Goal: Information Seeking & Learning: Learn about a topic

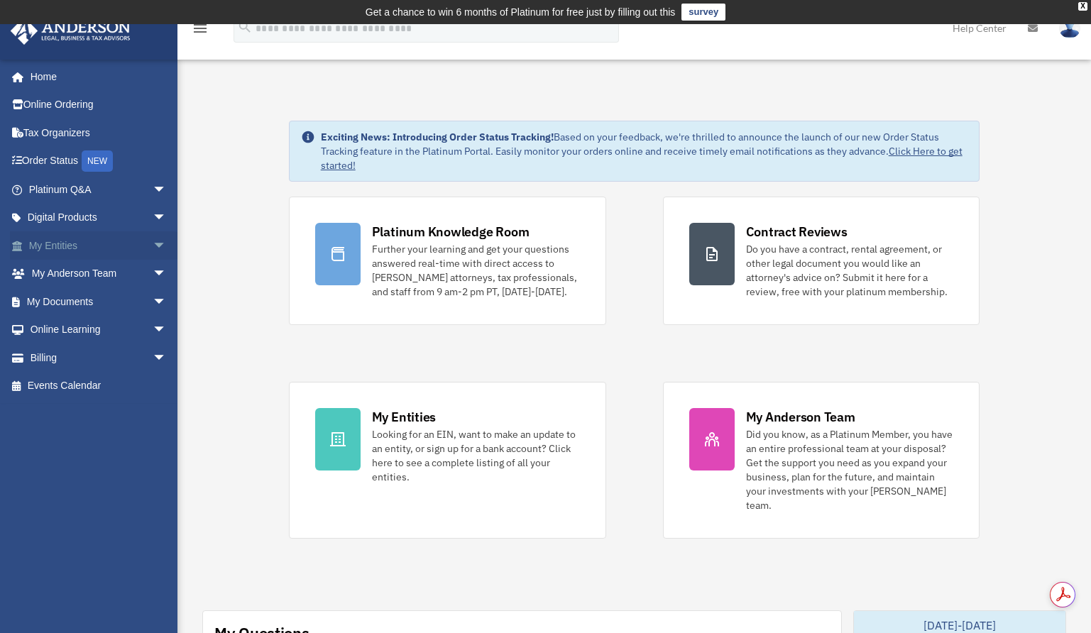
click at [153, 245] on span "arrow_drop_down" at bounding box center [167, 245] width 28 height 29
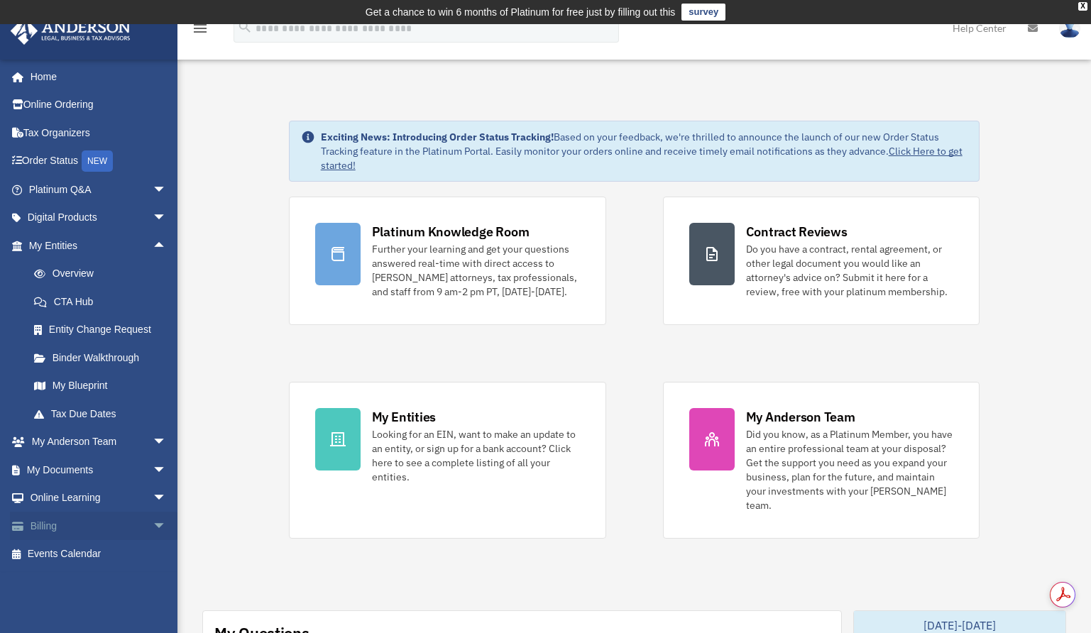
click at [153, 529] on span "arrow_drop_down" at bounding box center [167, 526] width 28 height 29
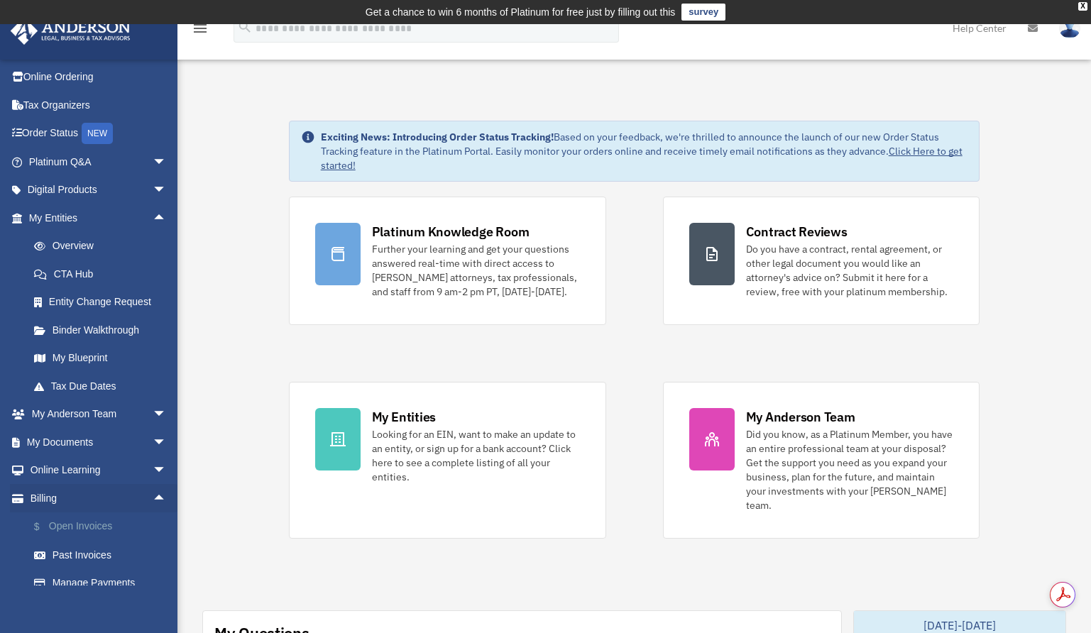
scroll to position [71, 0]
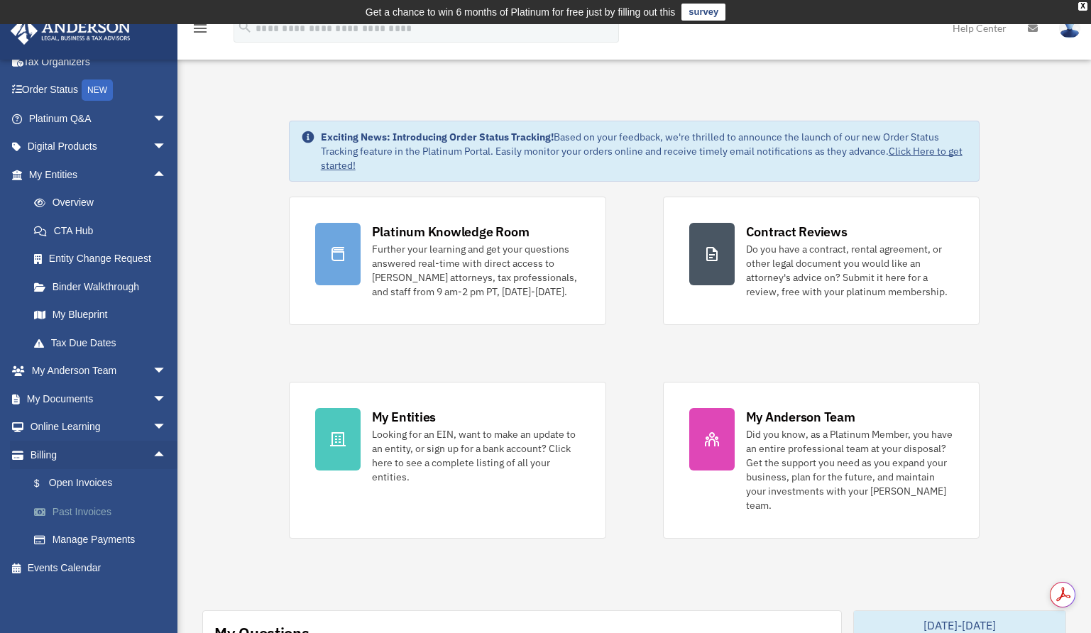
click at [94, 509] on link "Past Invoices" at bounding box center [104, 511] width 168 height 28
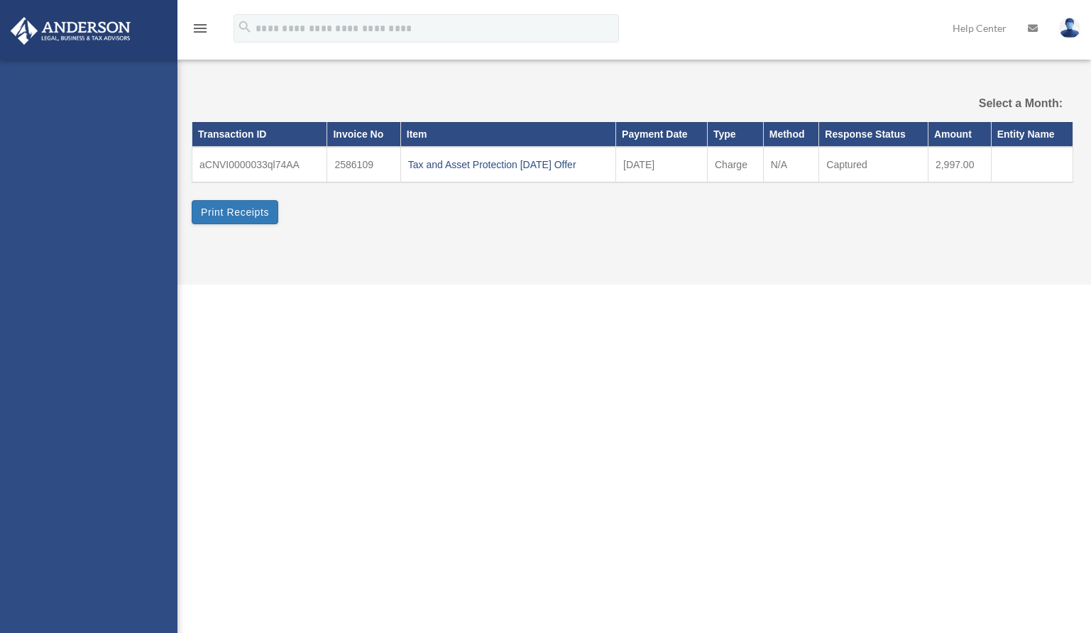
select select
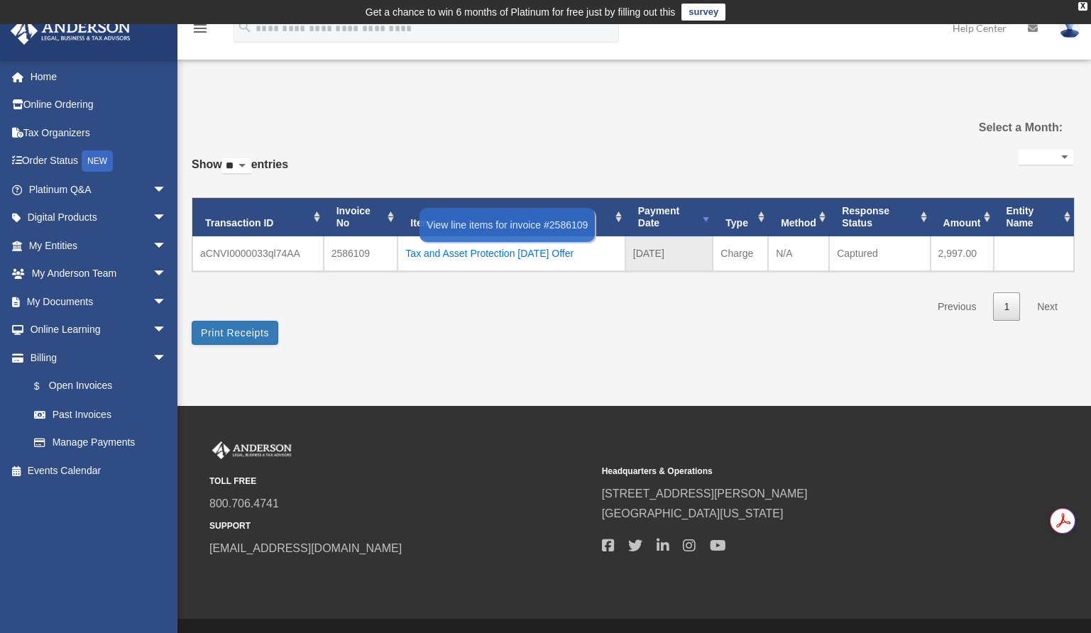
click at [467, 252] on div "Tax and Asset Protection 09.13.2025 Offer" at bounding box center [510, 253] width 211 height 20
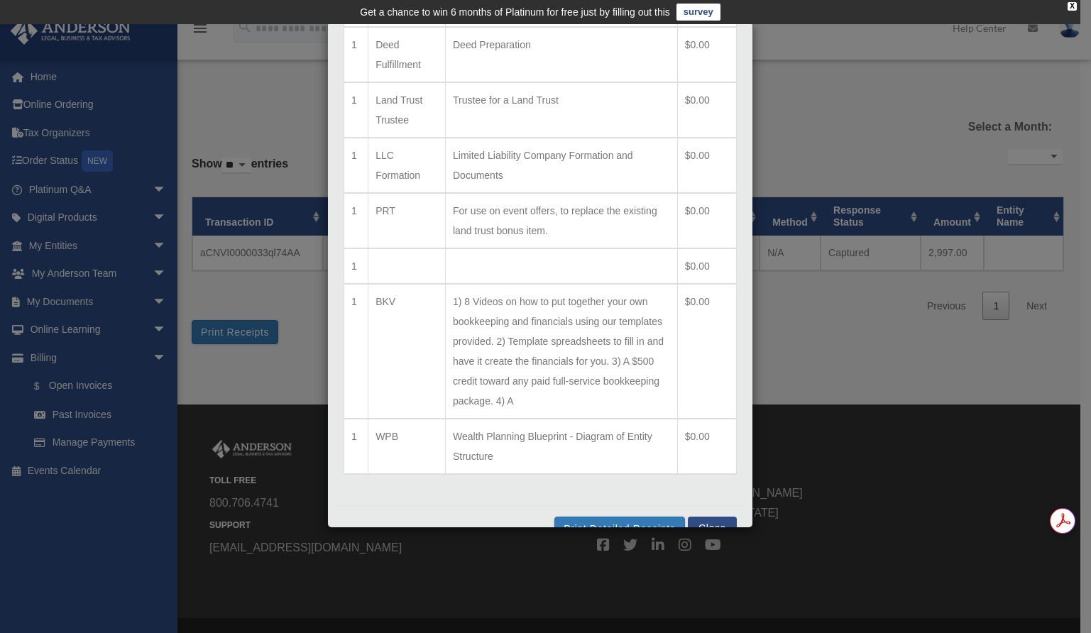
scroll to position [426, 0]
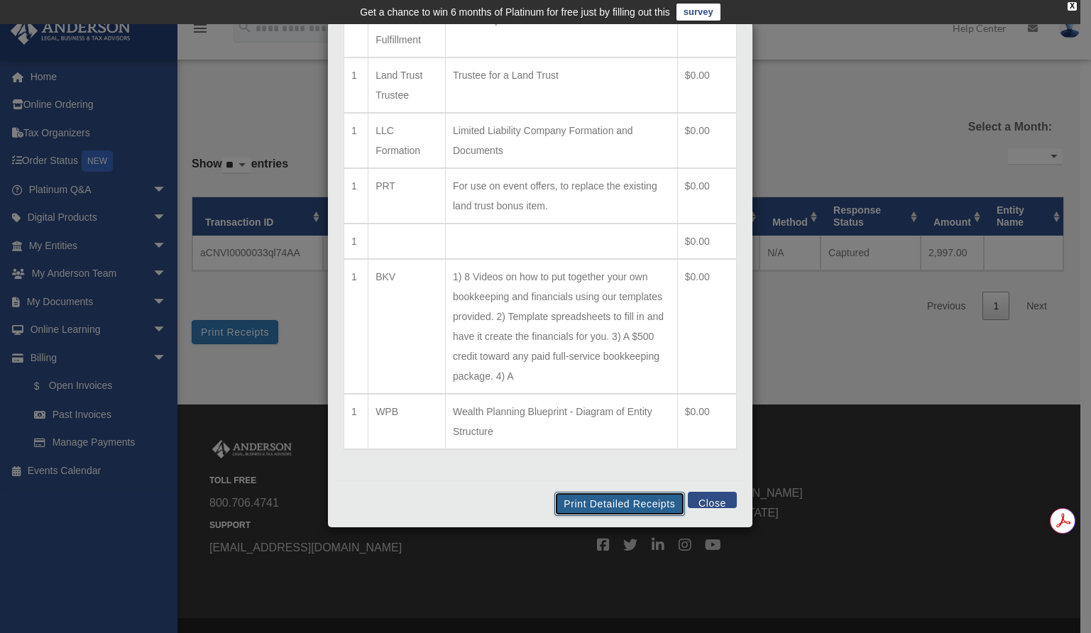
click at [585, 505] on button "Print Detailed Receipts" at bounding box center [619, 504] width 130 height 24
click at [707, 500] on button "Close" at bounding box center [712, 500] width 49 height 16
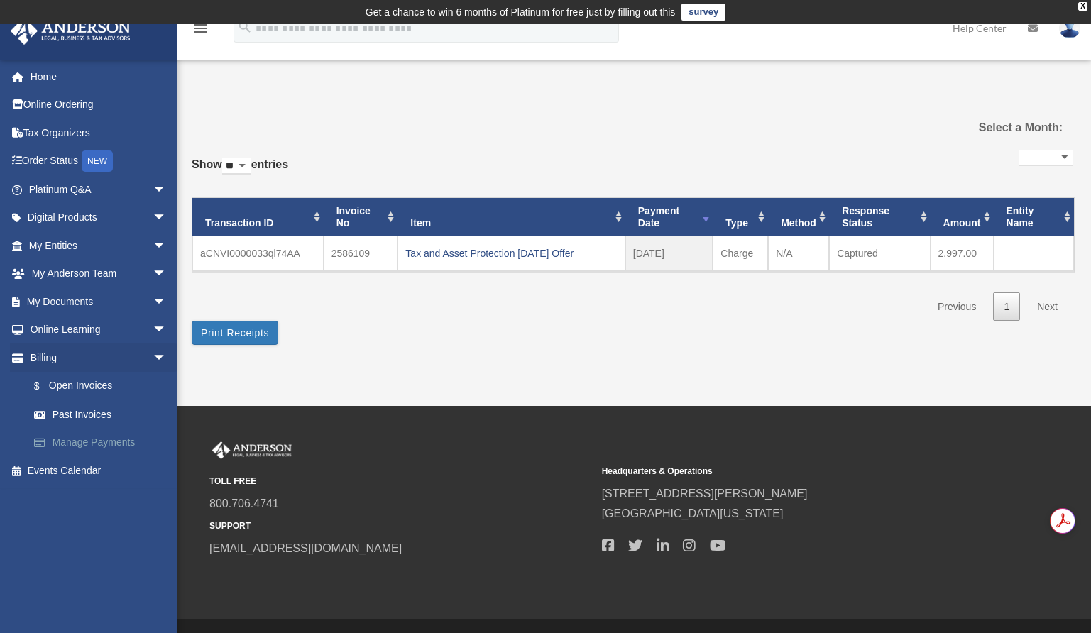
click at [103, 442] on link "Manage Payments" at bounding box center [104, 443] width 168 height 28
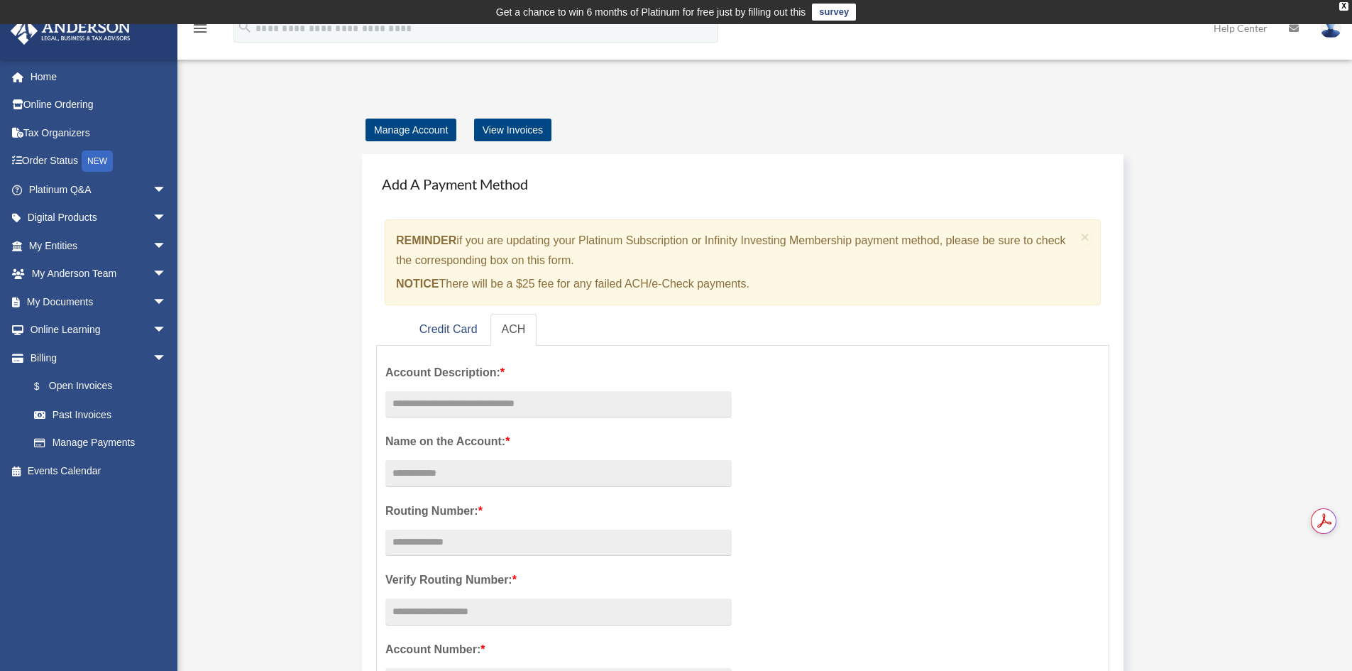
click at [1090, 31] on link "Help Center" at bounding box center [1240, 28] width 75 height 56
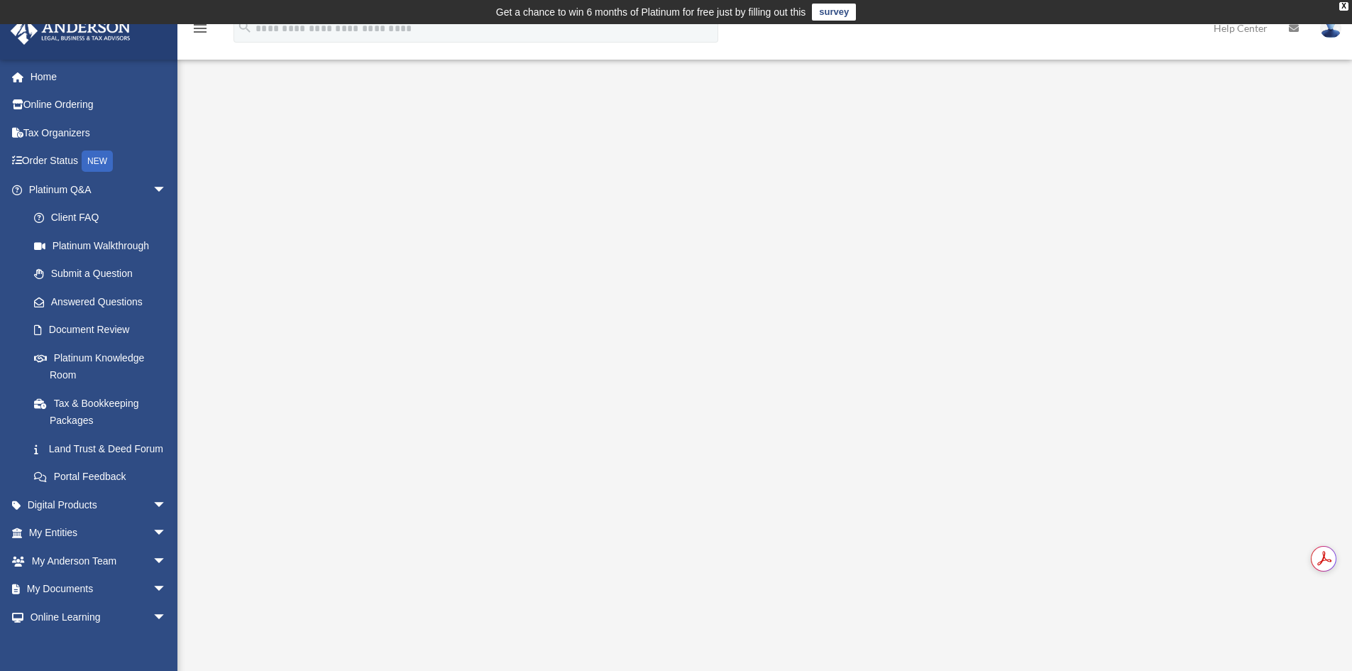
click at [1298, 29] on icon at bounding box center [1294, 28] width 10 height 10
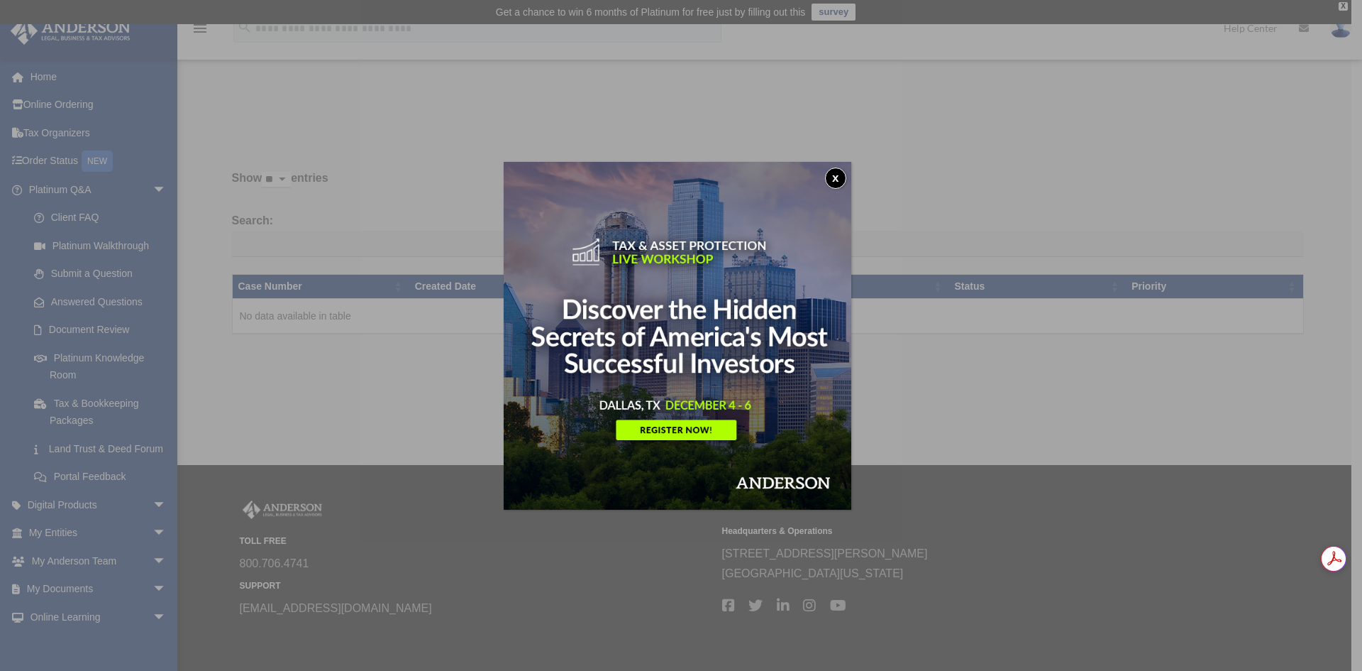
click at [842, 177] on button "x" at bounding box center [835, 177] width 21 height 21
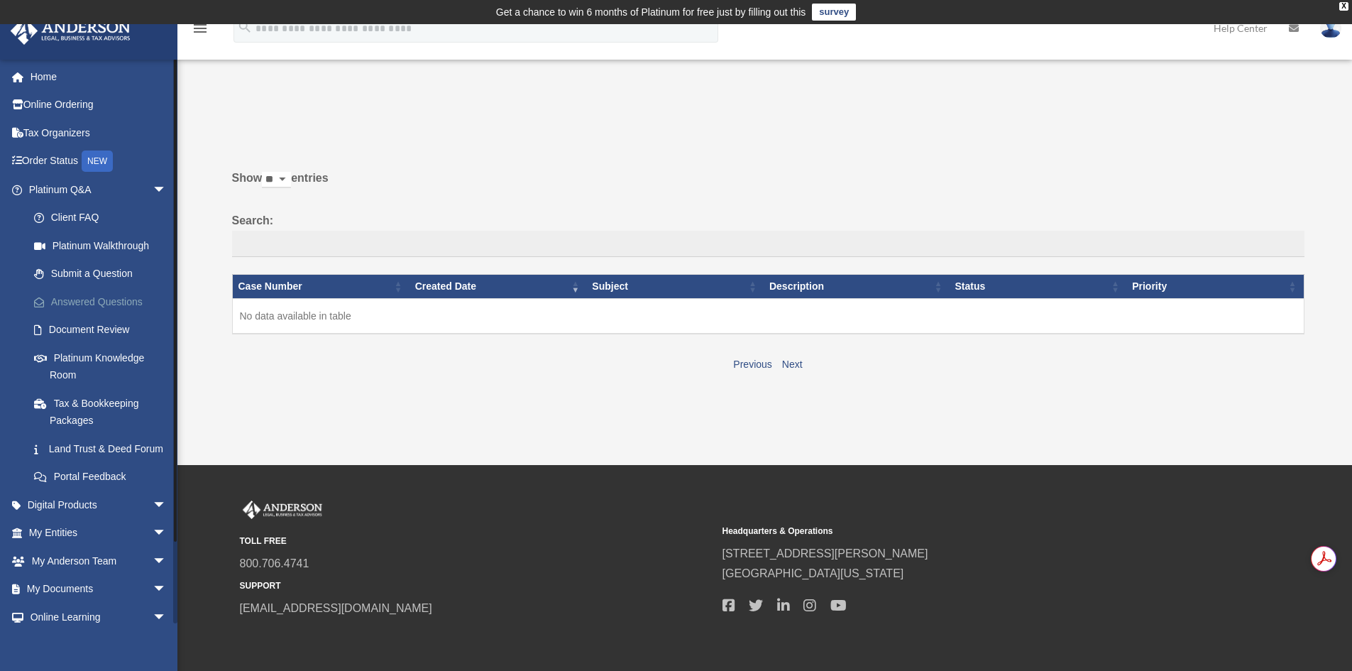
click at [86, 302] on link "Answered Questions" at bounding box center [104, 301] width 168 height 28
click at [93, 331] on link "Document Review" at bounding box center [104, 330] width 168 height 28
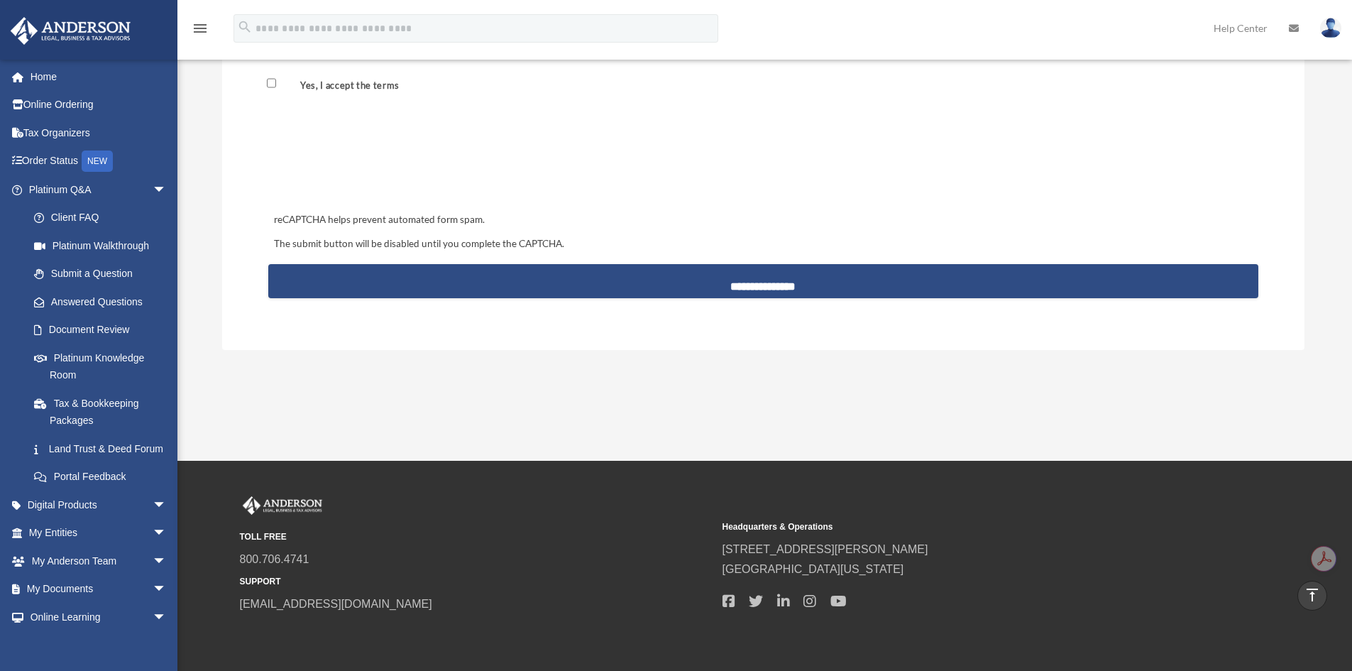
scroll to position [1418, 0]
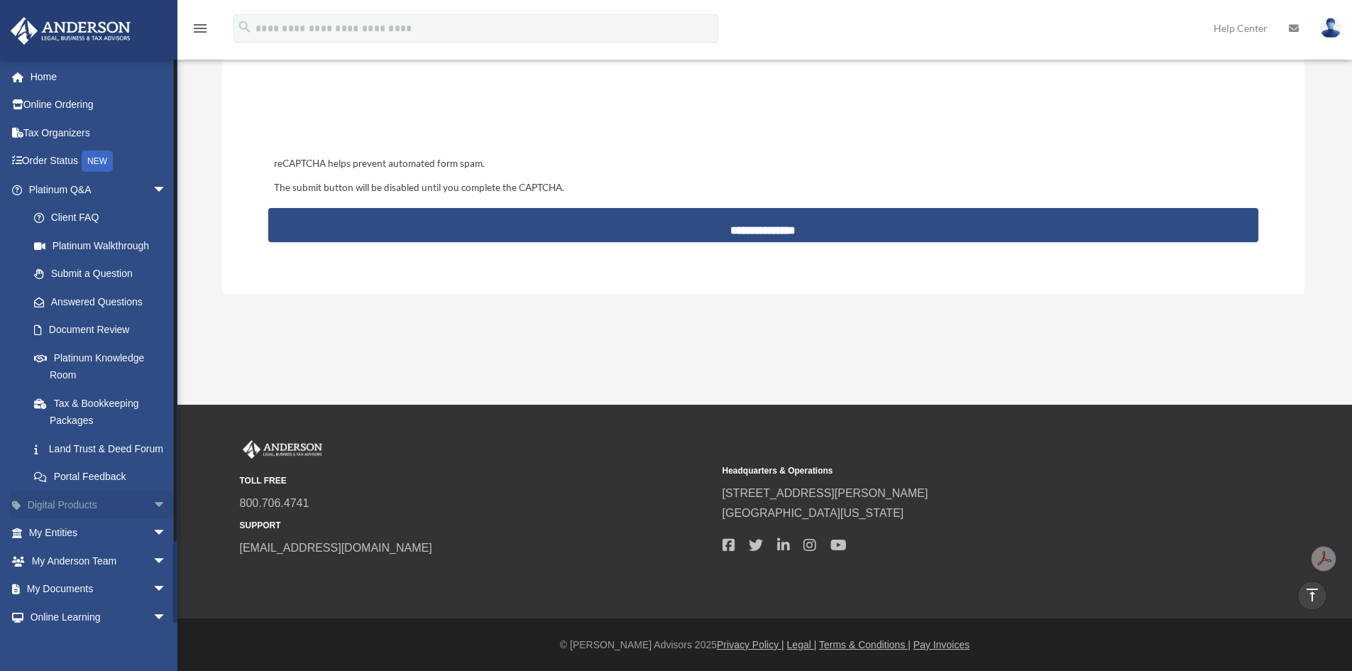
click at [120, 519] on link "Digital Products arrow_drop_down" at bounding box center [99, 504] width 178 height 28
click at [153, 519] on span "arrow_drop_down" at bounding box center [167, 504] width 28 height 29
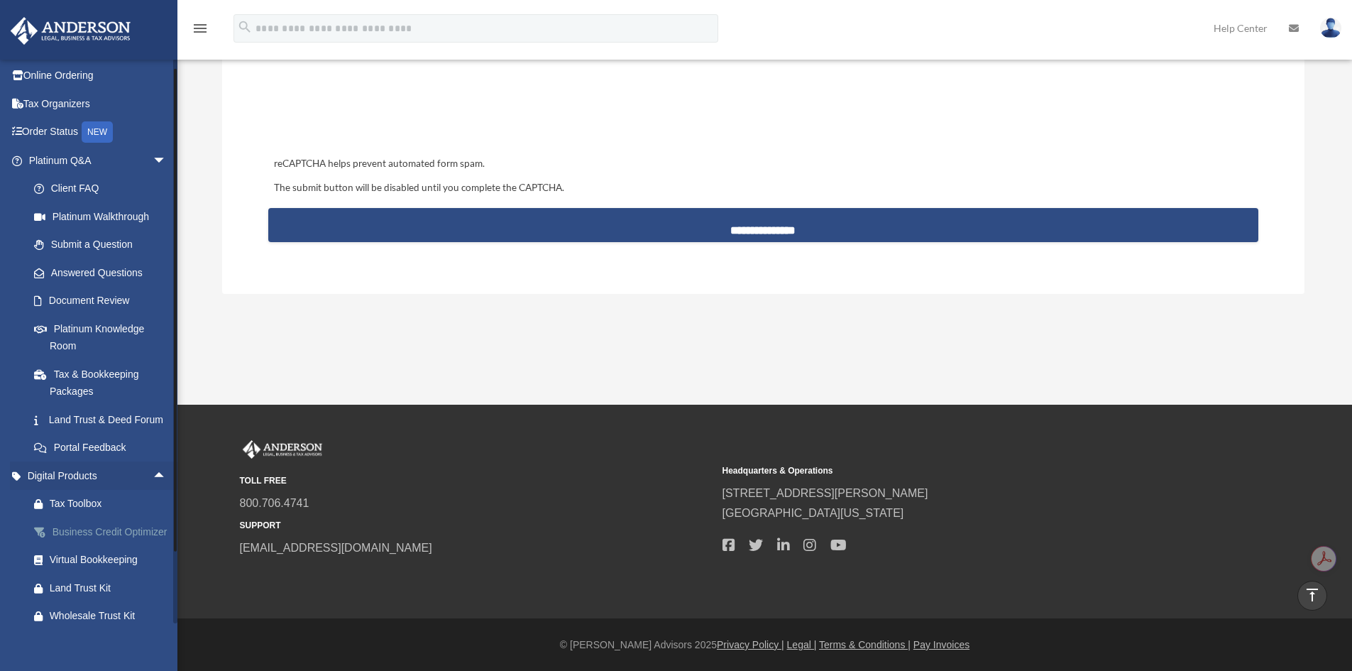
scroll to position [114, 0]
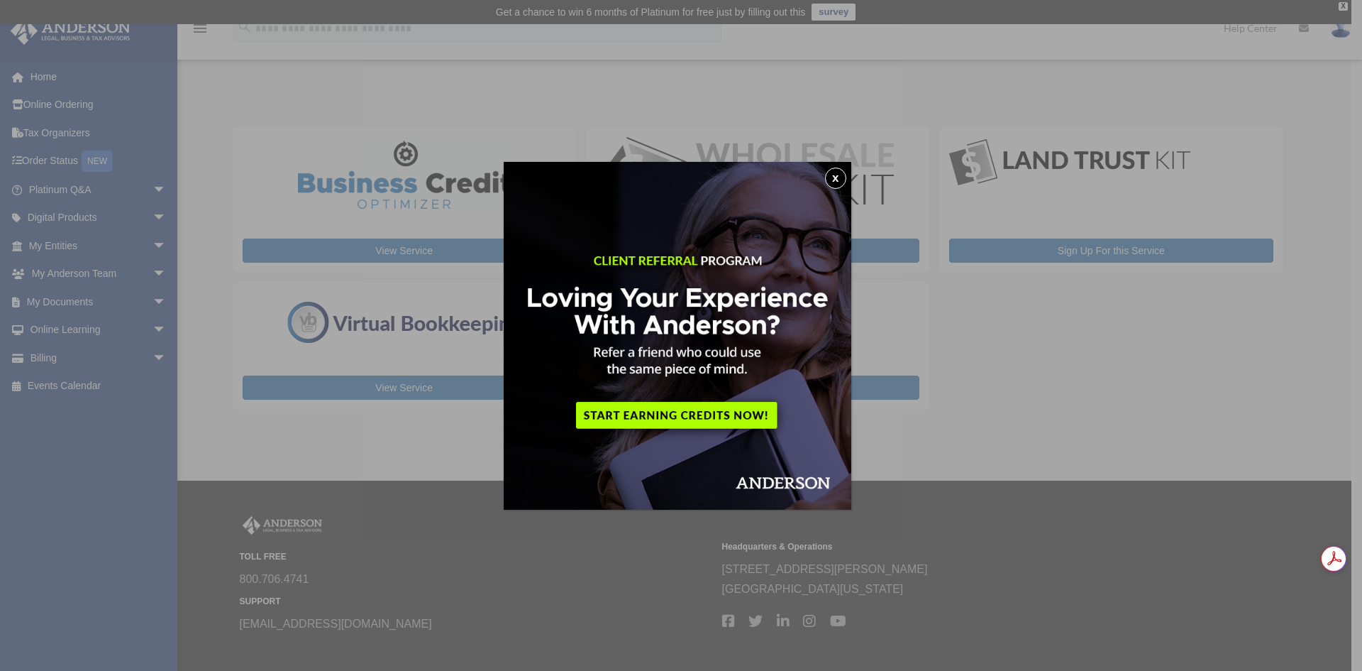
click at [845, 180] on button "x" at bounding box center [835, 177] width 21 height 21
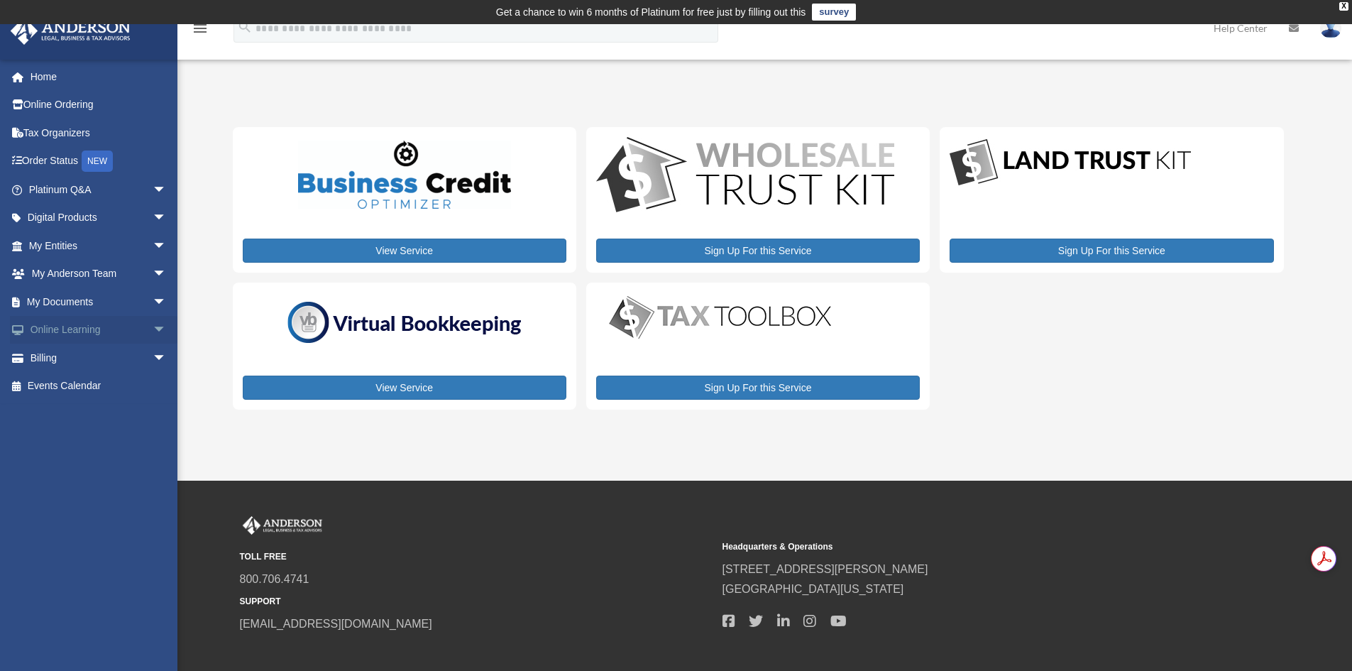
click at [153, 328] on span "arrow_drop_down" at bounding box center [167, 330] width 28 height 29
click at [89, 359] on link "Courses" at bounding box center [104, 357] width 168 height 28
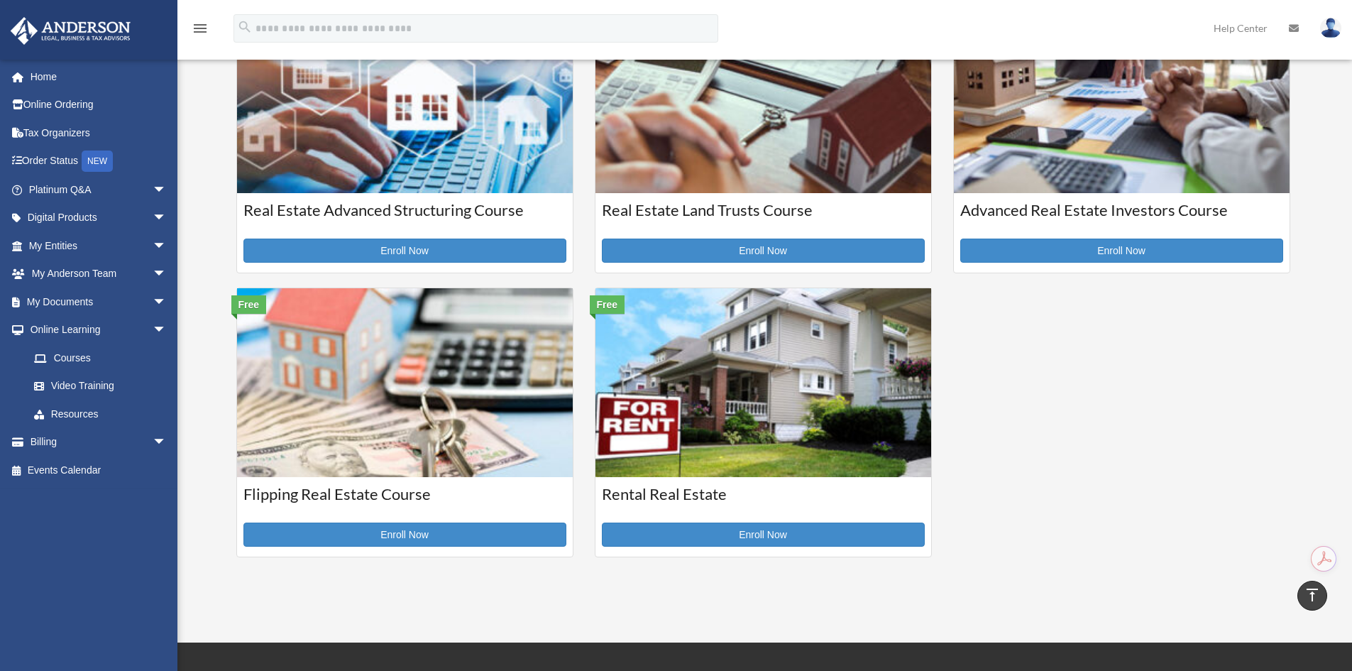
scroll to position [426, 0]
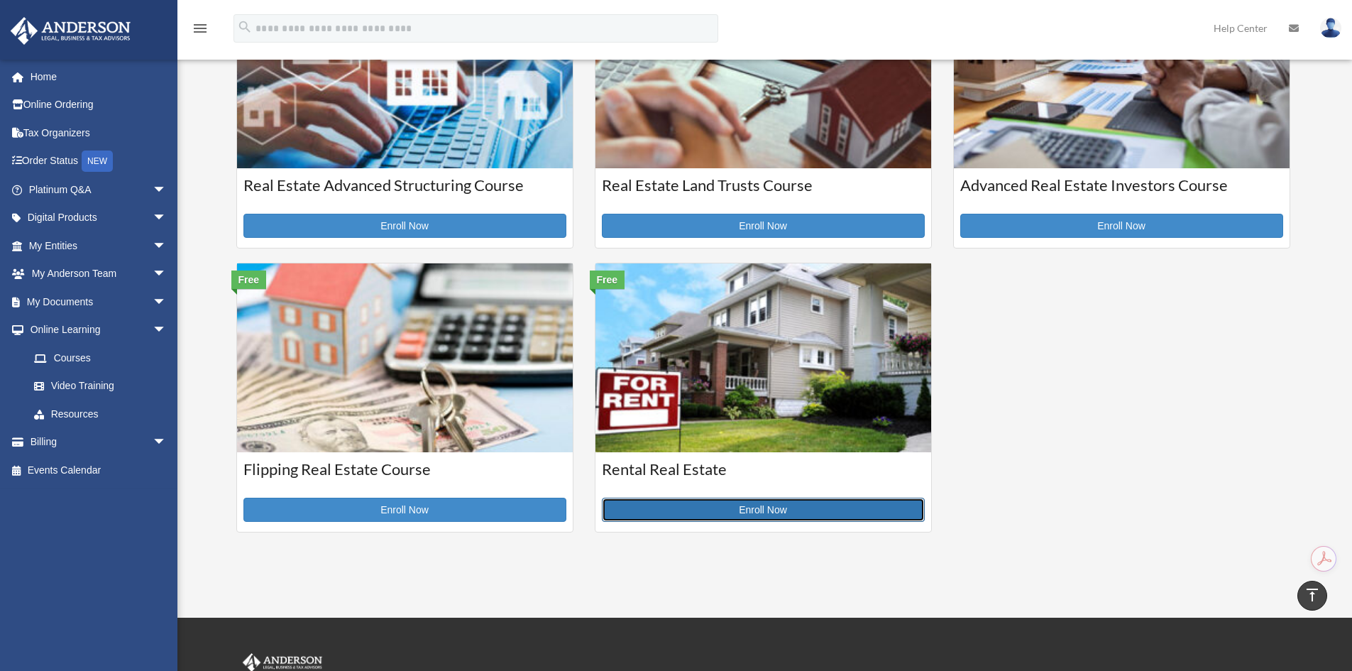
click at [746, 497] on link "Enroll Now" at bounding box center [763, 509] width 323 height 24
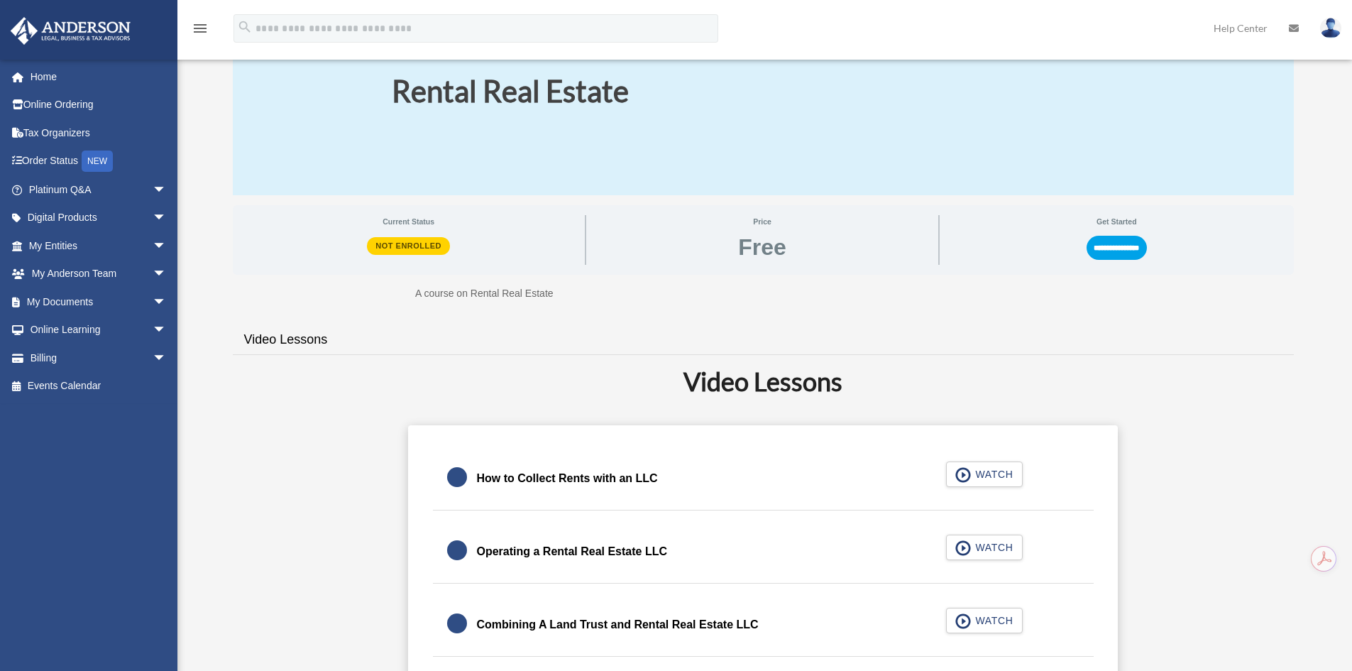
scroll to position [142, 0]
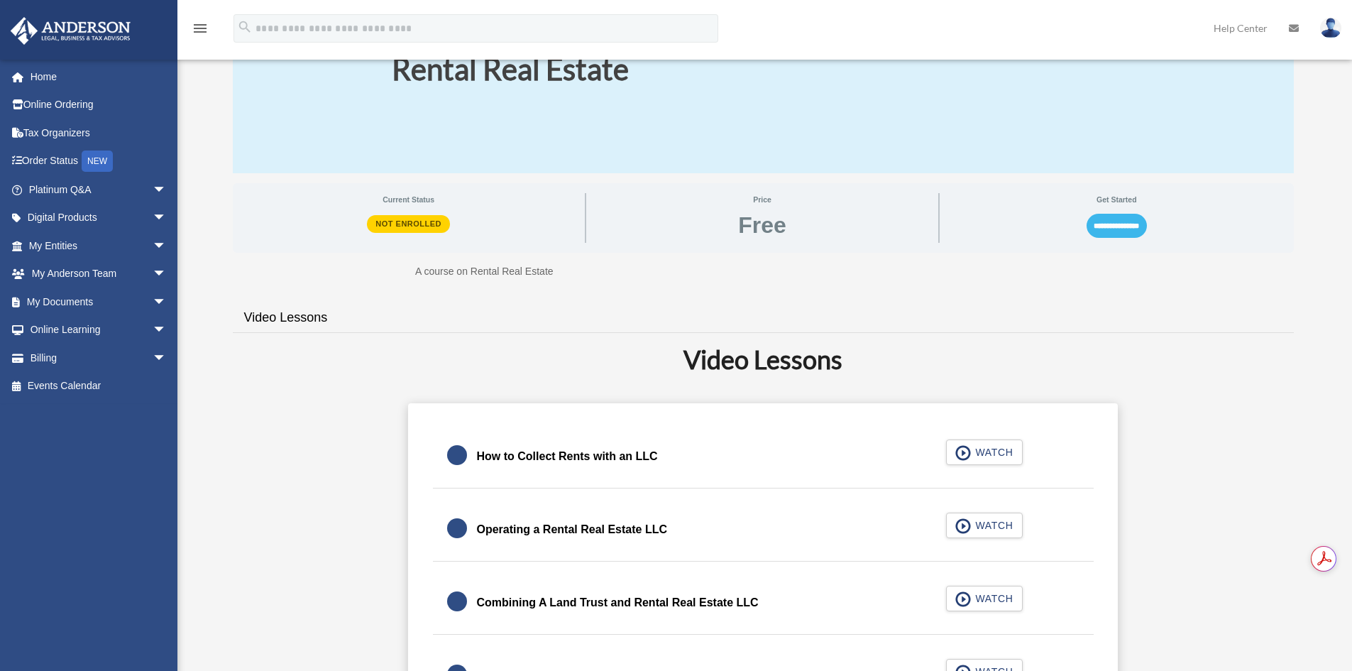
click at [1108, 226] on input "**********" at bounding box center [1116, 226] width 60 height 24
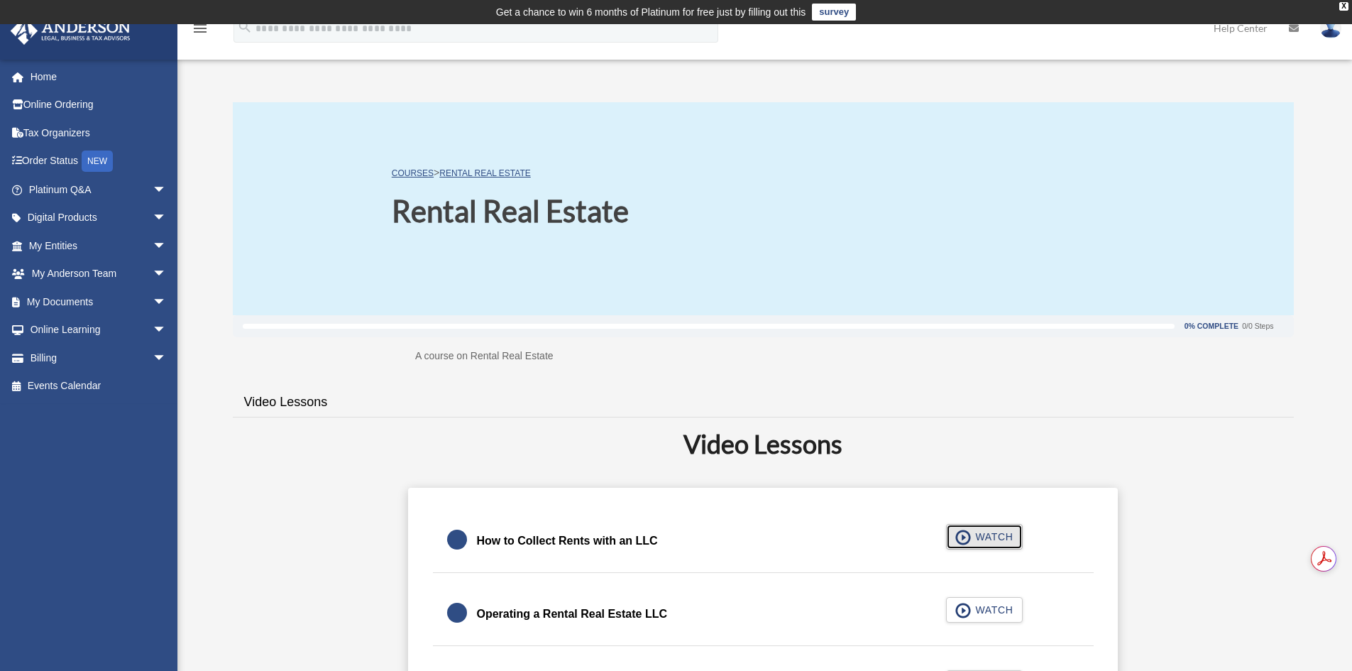
click at [968, 539] on span "button" at bounding box center [963, 537] width 16 height 16
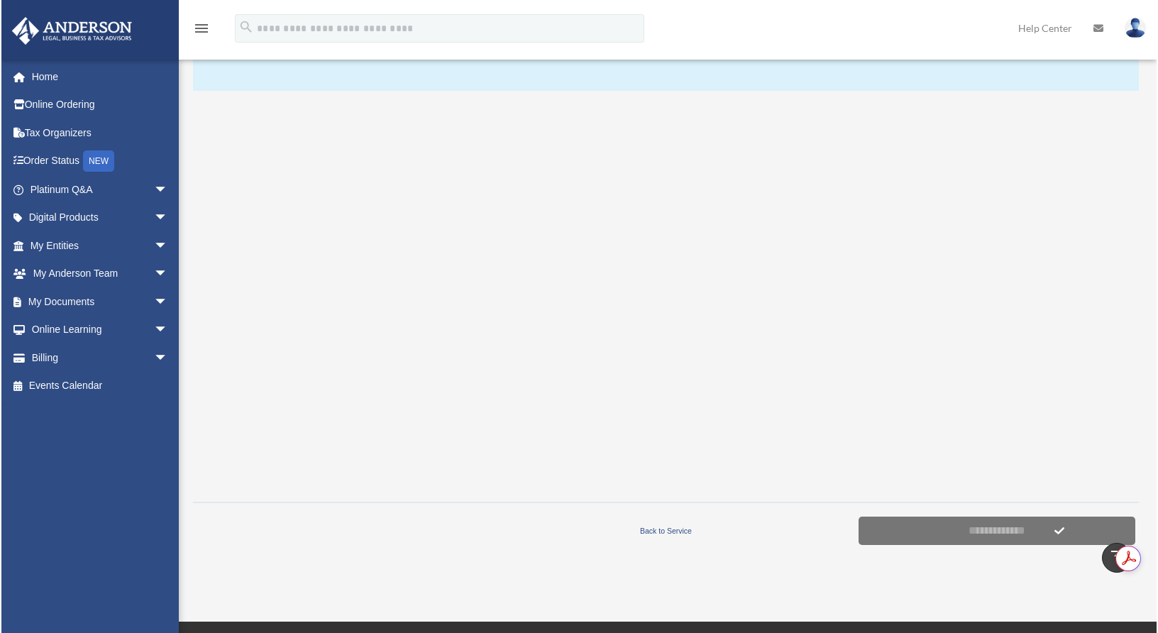
scroll to position [217, 0]
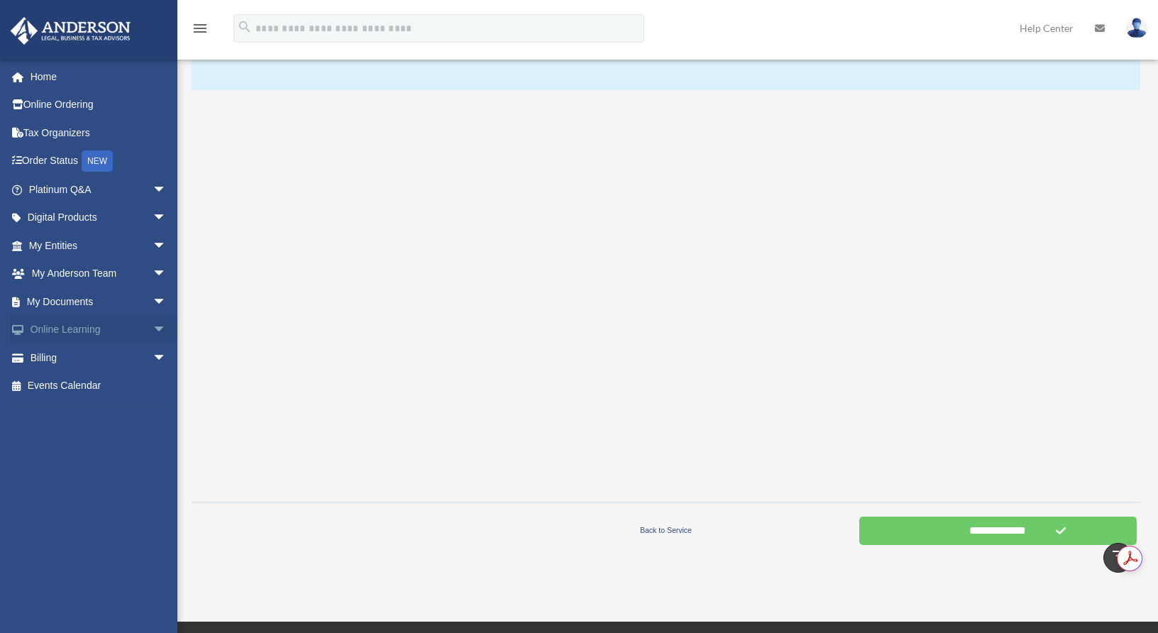
click at [153, 332] on span "arrow_drop_down" at bounding box center [167, 330] width 28 height 29
click at [75, 361] on link "Courses" at bounding box center [104, 357] width 168 height 28
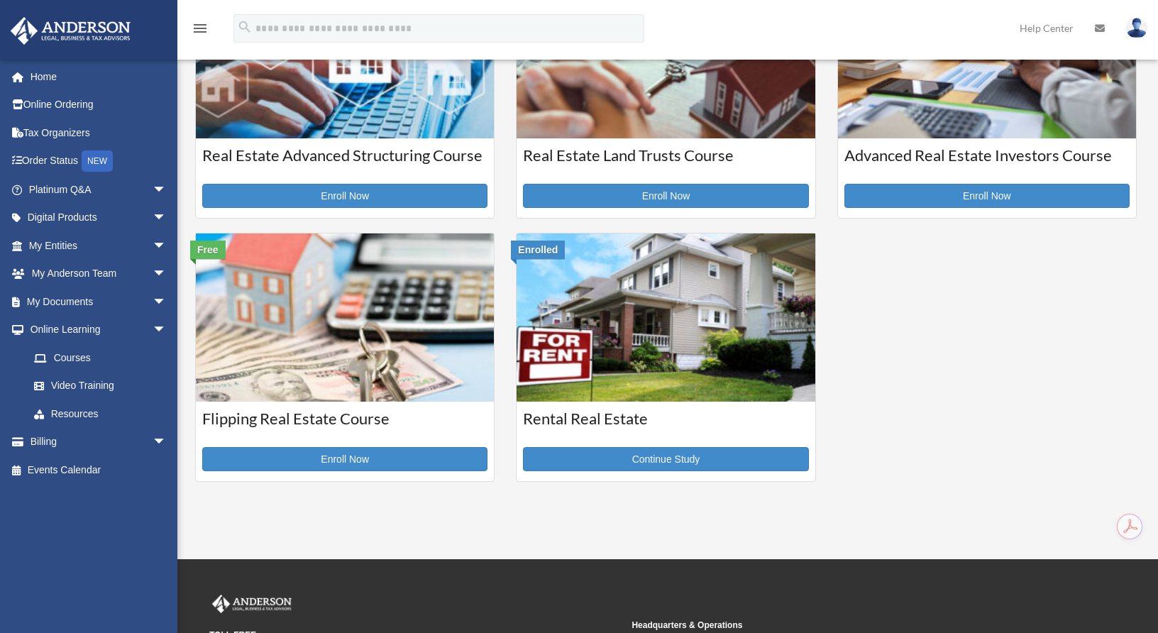
scroll to position [426, 0]
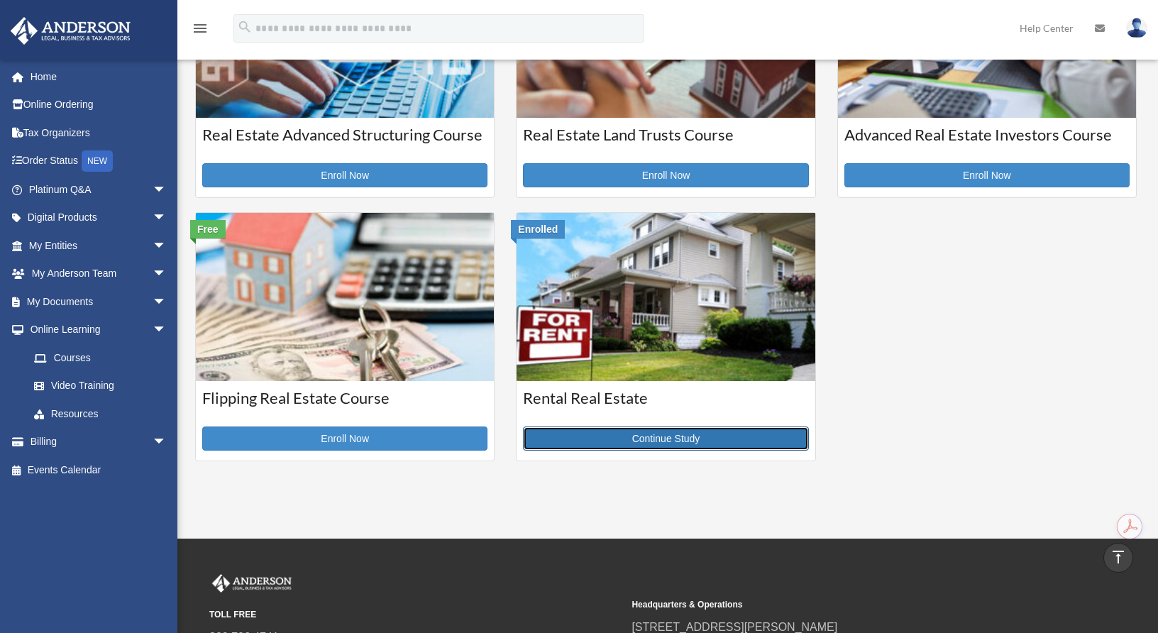
click at [698, 443] on link "Continue Study" at bounding box center [665, 438] width 285 height 24
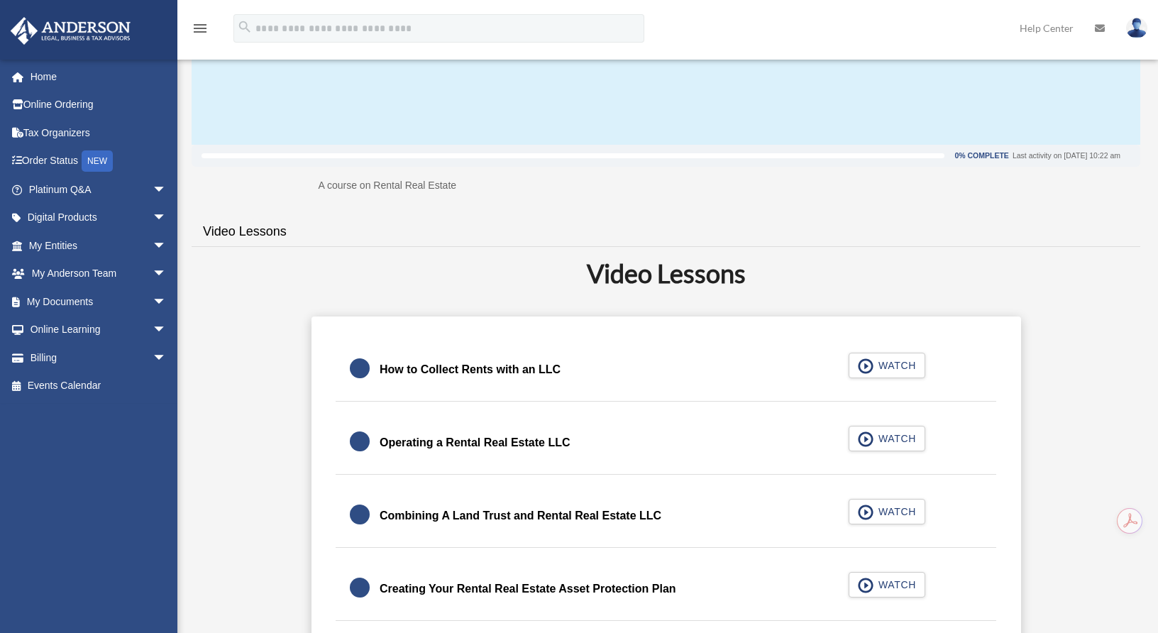
scroll to position [166, 0]
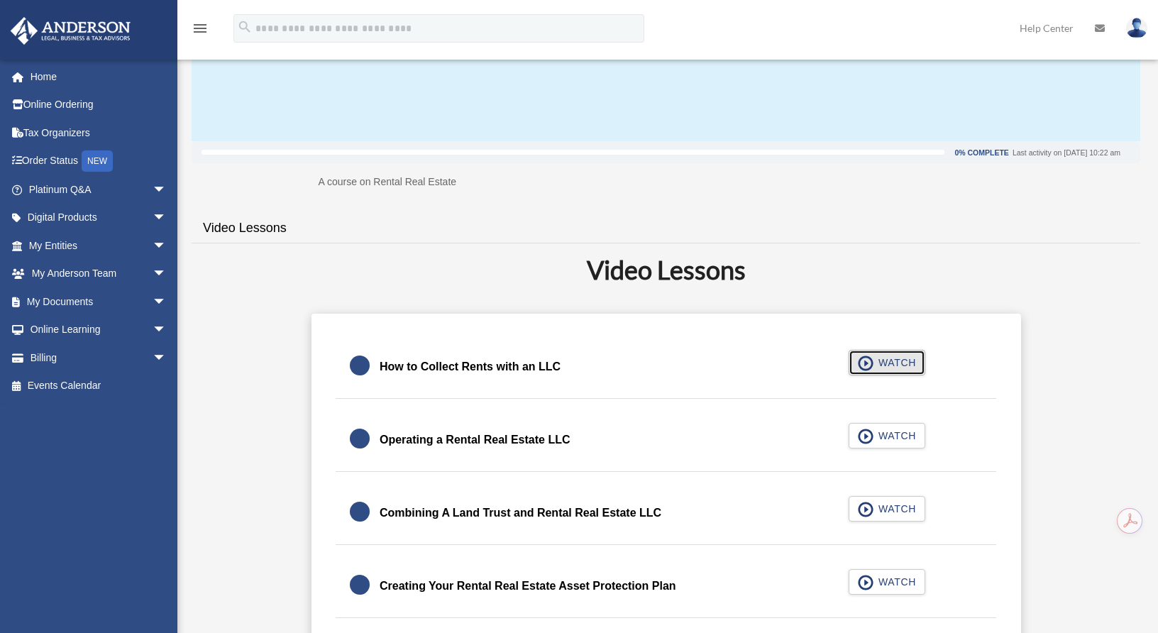
click at [898, 365] on span "WATCH" at bounding box center [895, 362] width 42 height 14
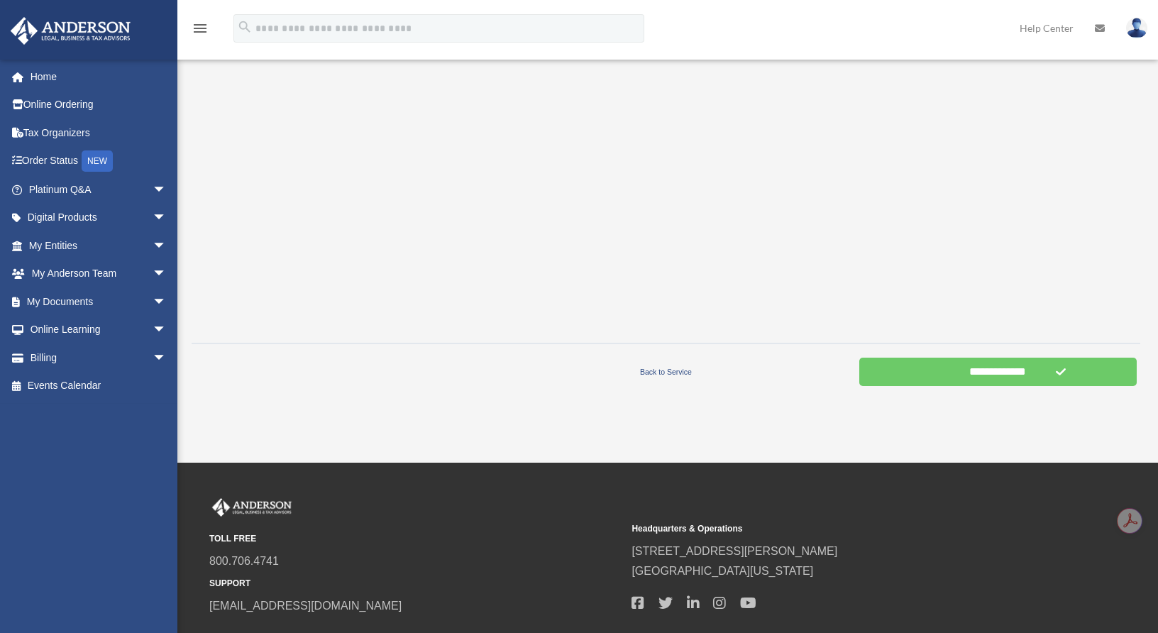
scroll to position [379, 0]
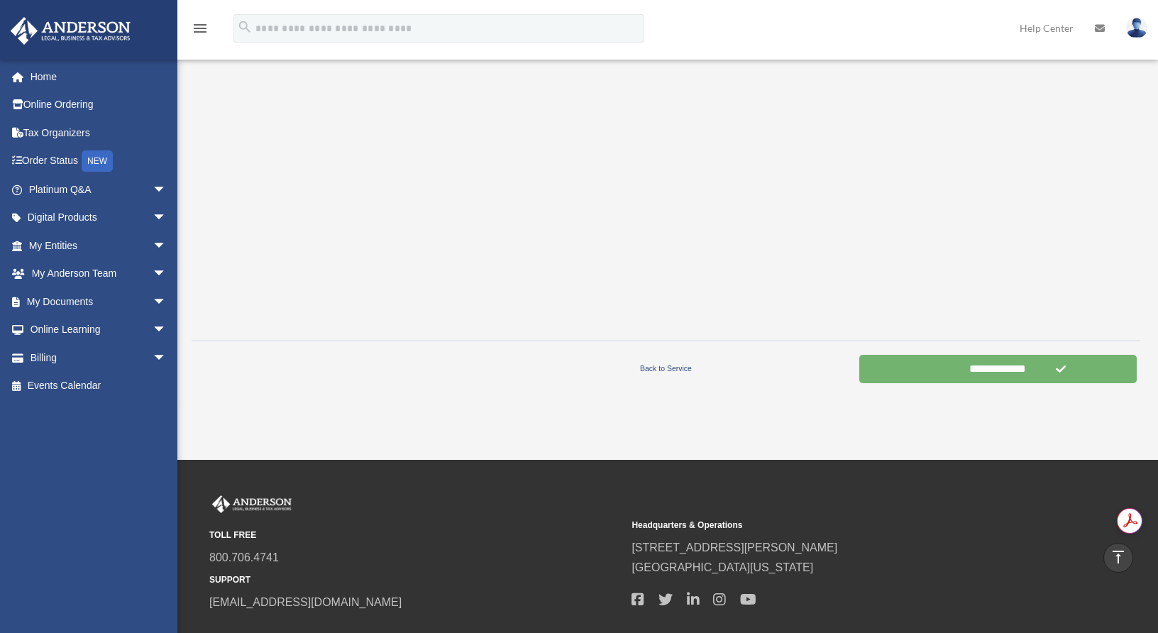
click at [983, 373] on input "**********" at bounding box center [997, 369] width 277 height 28
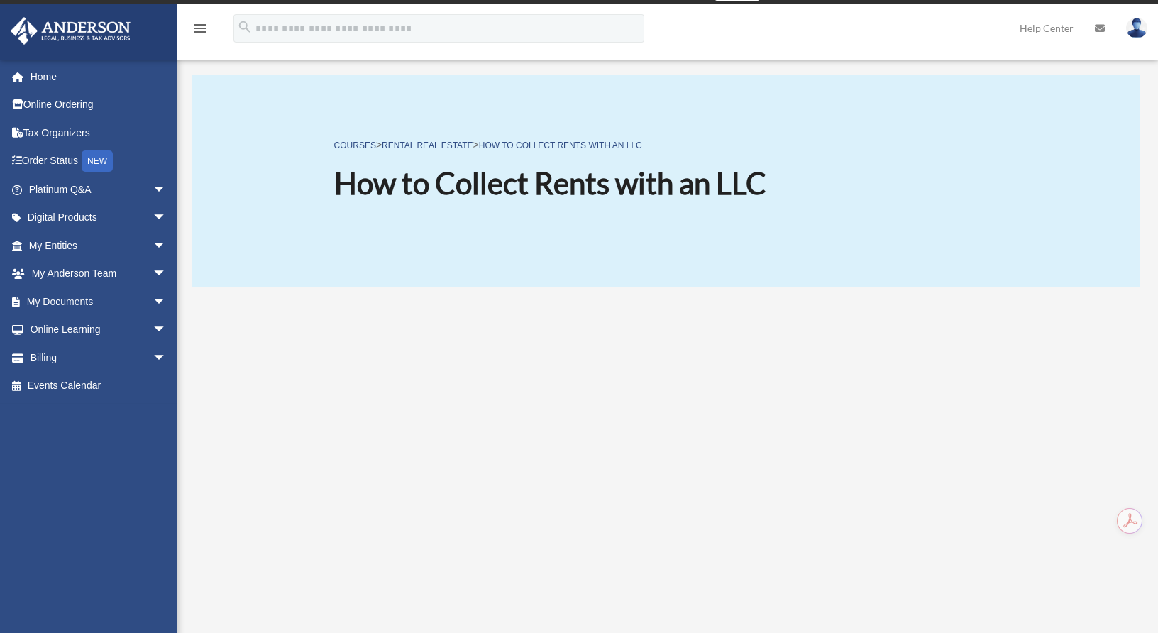
scroll to position [0, 0]
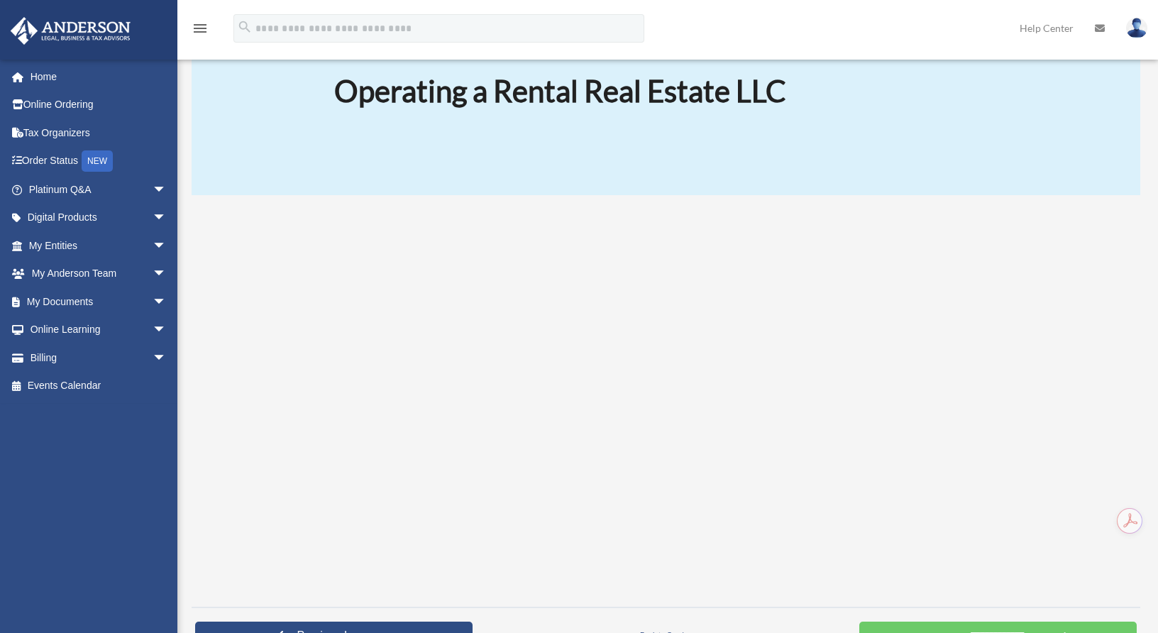
scroll to position [355, 0]
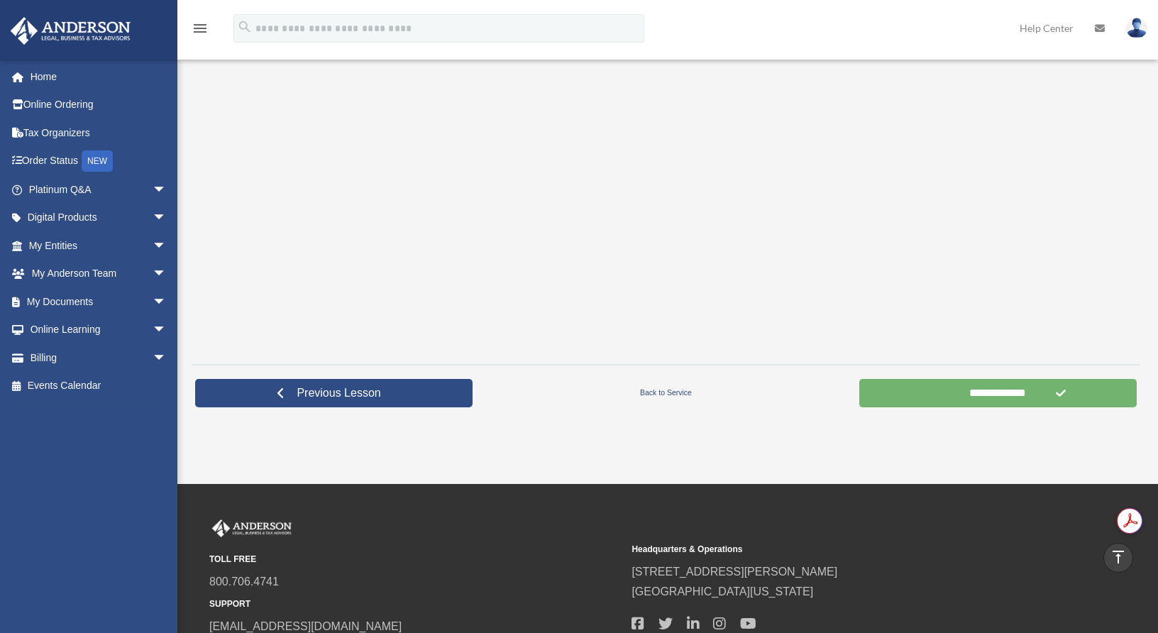
click at [1018, 395] on input "**********" at bounding box center [997, 393] width 277 height 28
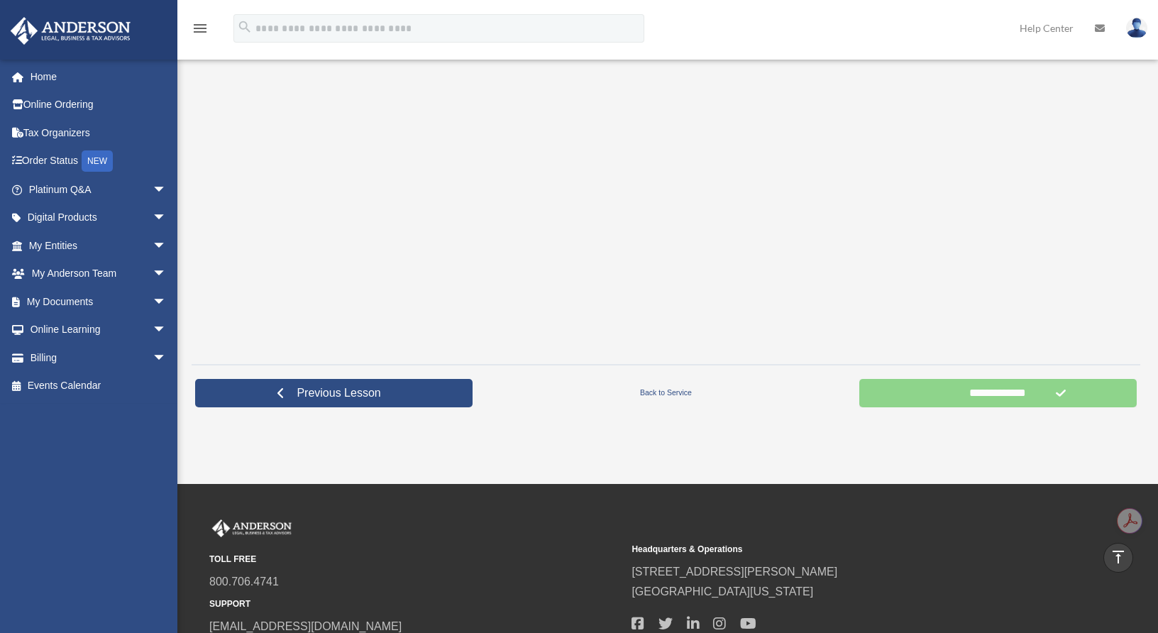
scroll to position [170, 0]
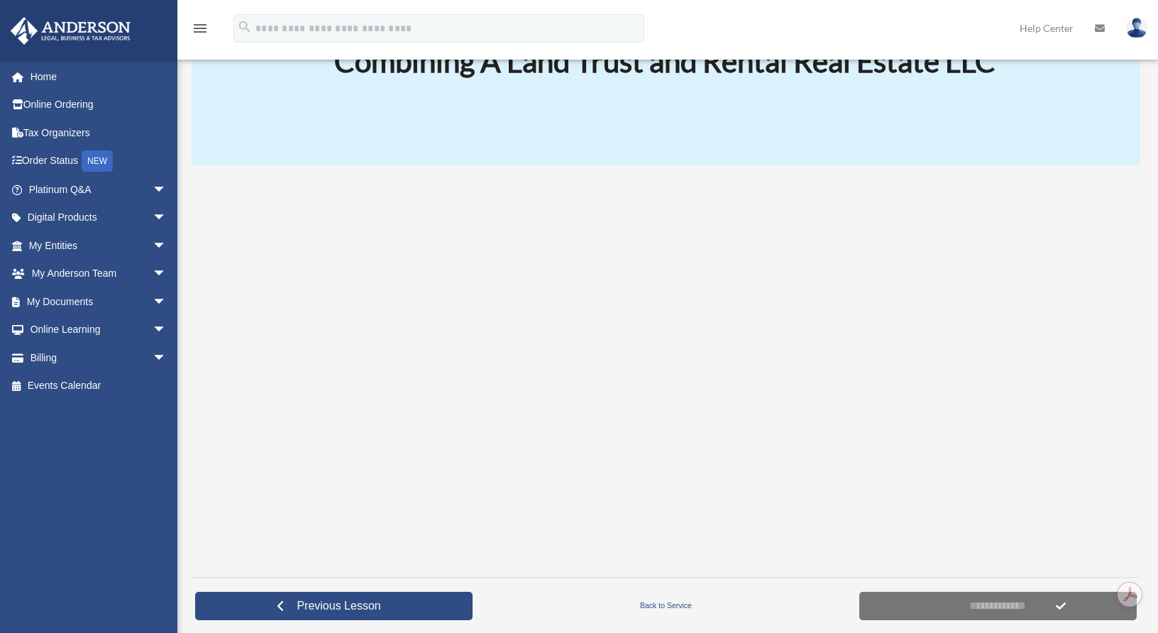
scroll to position [213, 0]
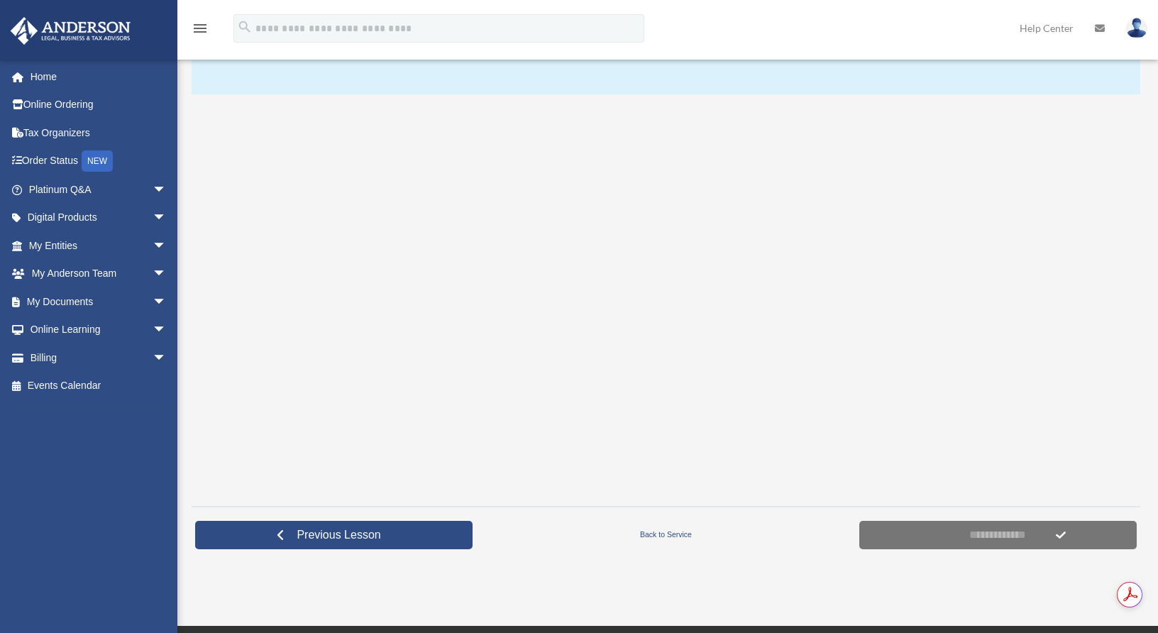
click at [1069, 353] on div at bounding box center [666, 299] width 949 height 391
click at [1054, 364] on div at bounding box center [666, 299] width 949 height 391
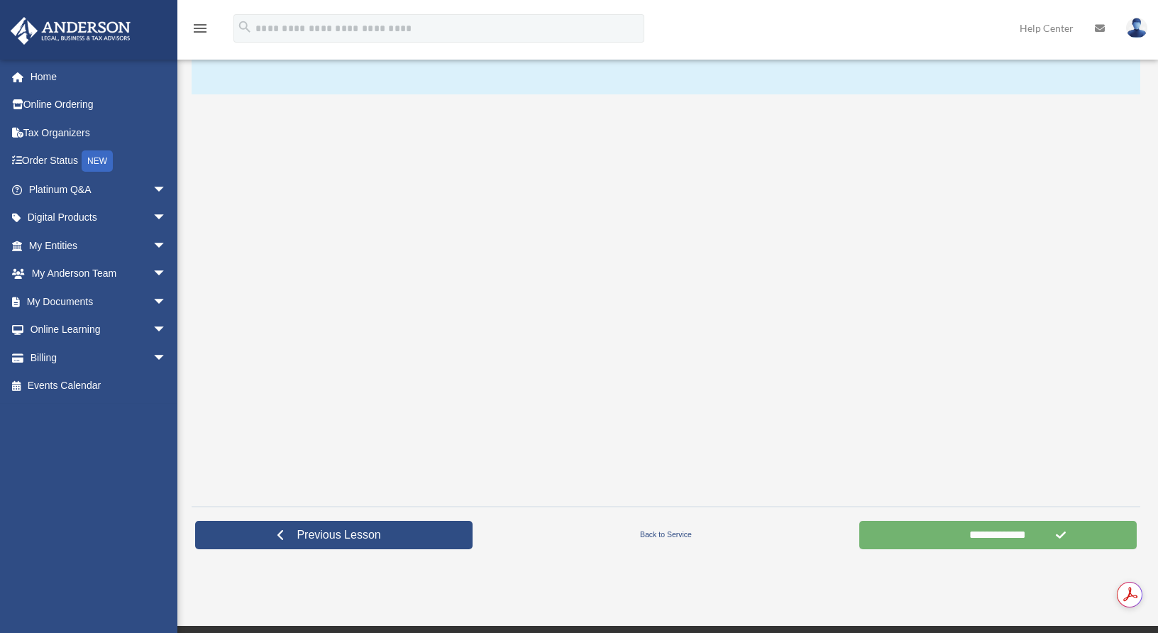
click at [1000, 537] on input "**********" at bounding box center [997, 535] width 277 height 28
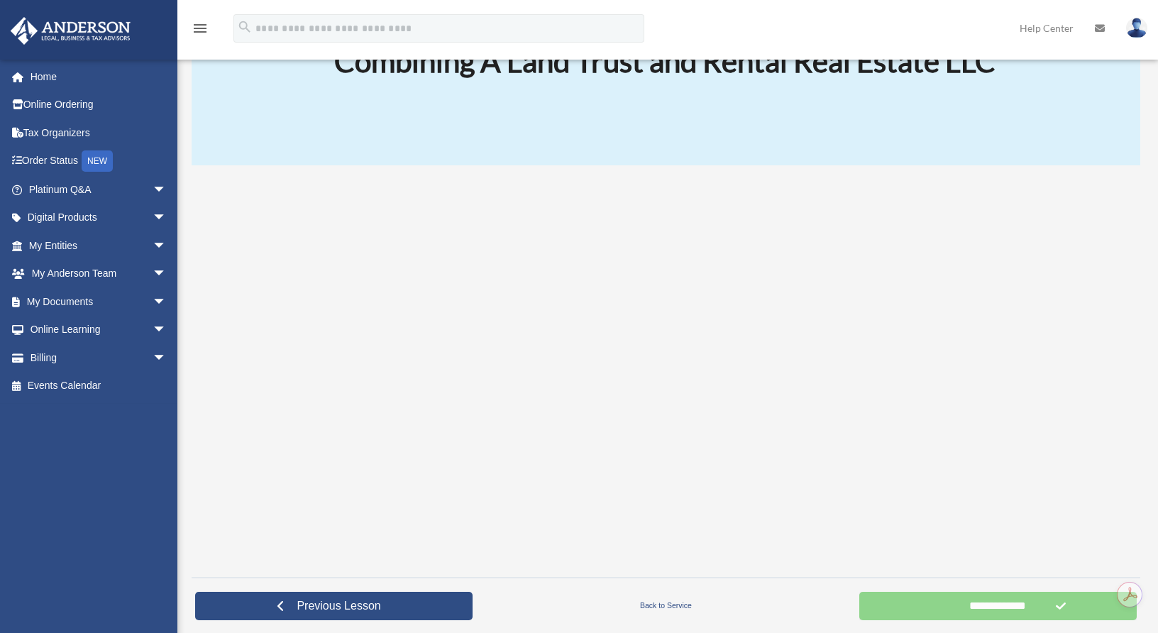
scroll to position [53, 0]
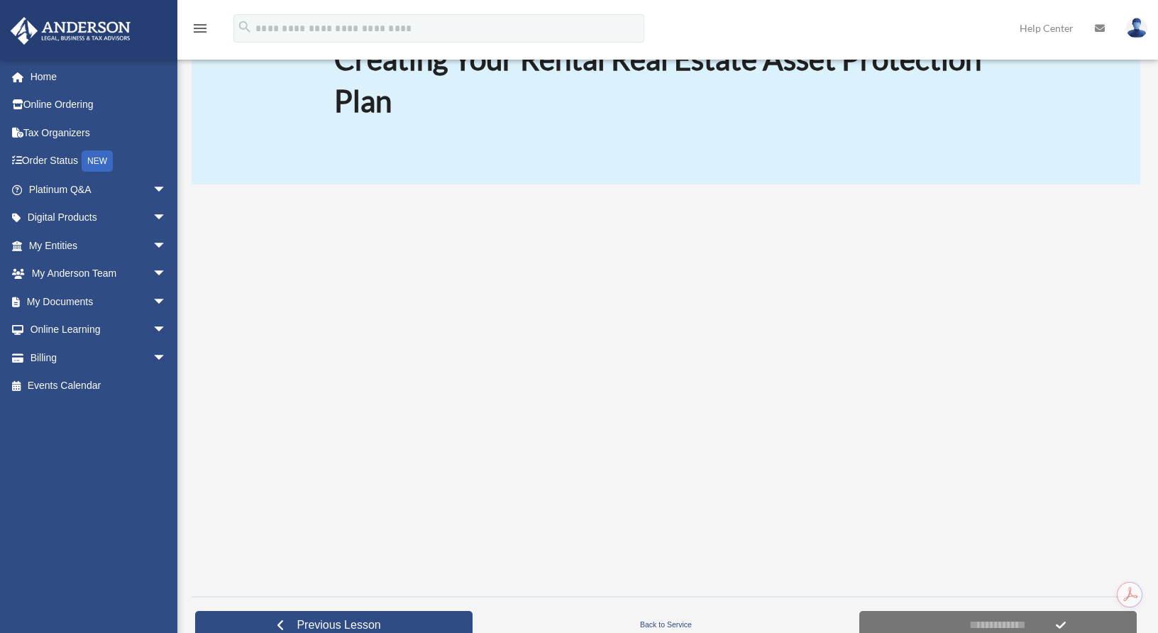
scroll to position [147, 0]
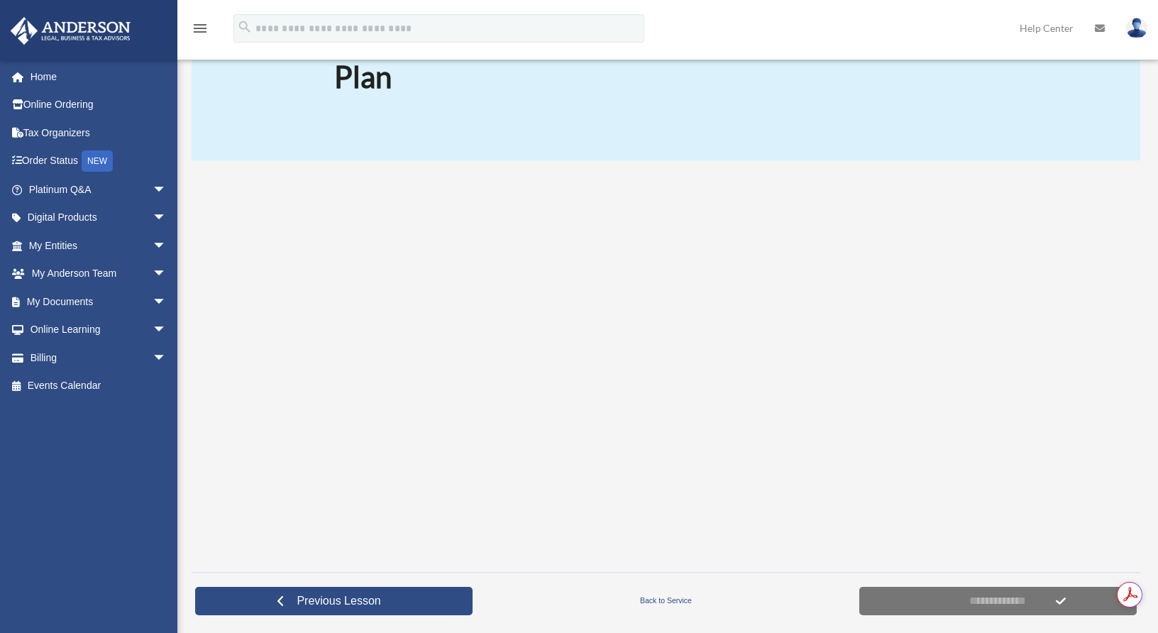
click at [1060, 403] on div at bounding box center [666, 365] width 949 height 391
